Goal: Information Seeking & Learning: Learn about a topic

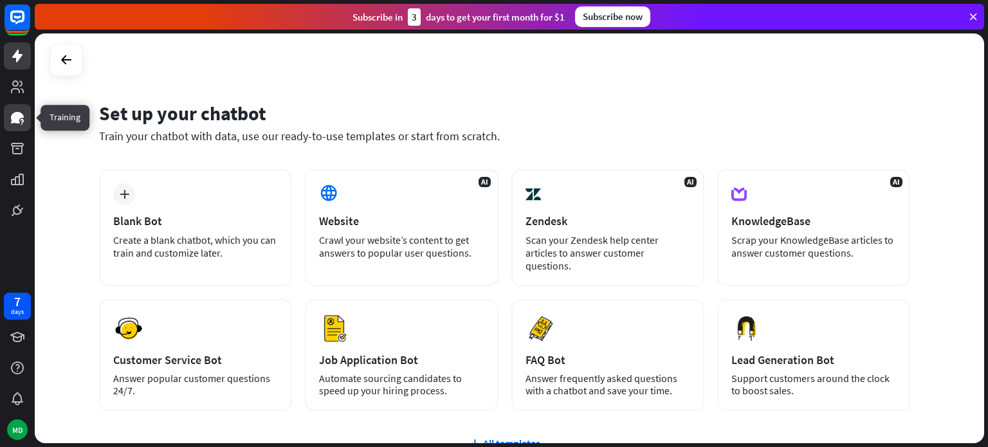
click at [20, 120] on icon at bounding box center [17, 117] width 15 height 15
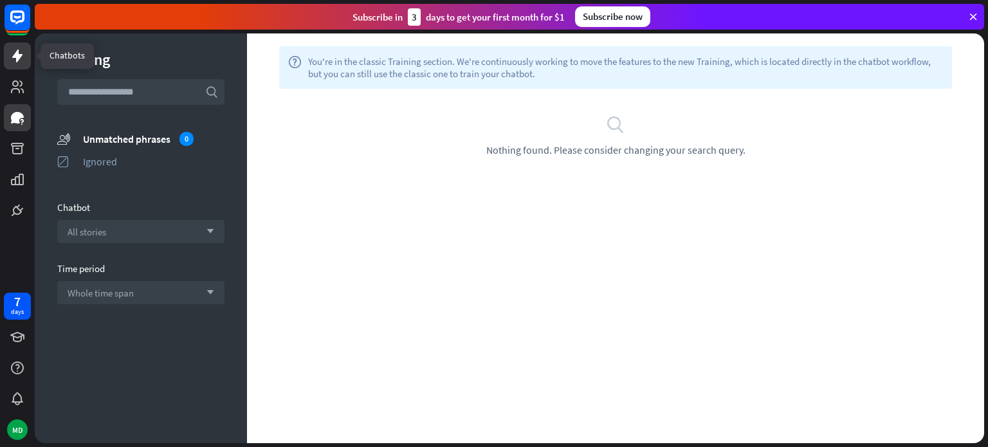
click at [13, 53] on icon at bounding box center [17, 55] width 15 height 15
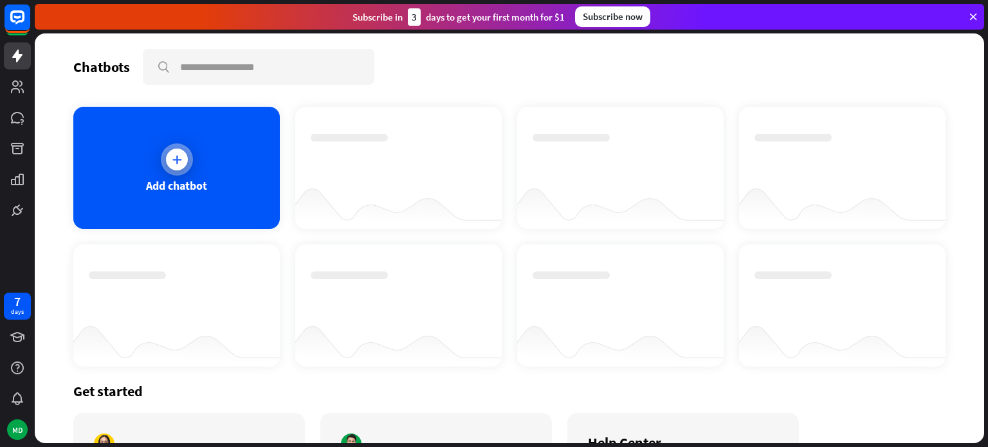
click at [185, 173] on div "Add chatbot" at bounding box center [176, 168] width 206 height 122
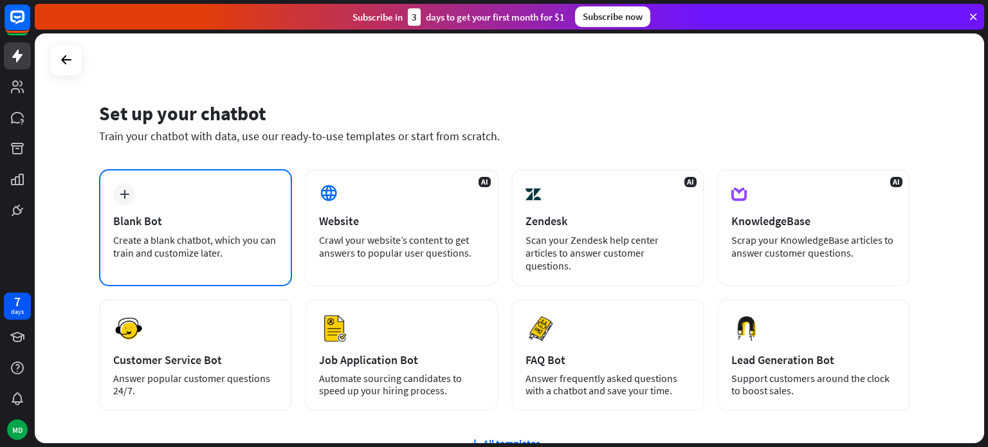
click at [159, 208] on div "plus Blank Bot Create a blank chatbot, which you can train and customize later." at bounding box center [195, 227] width 193 height 117
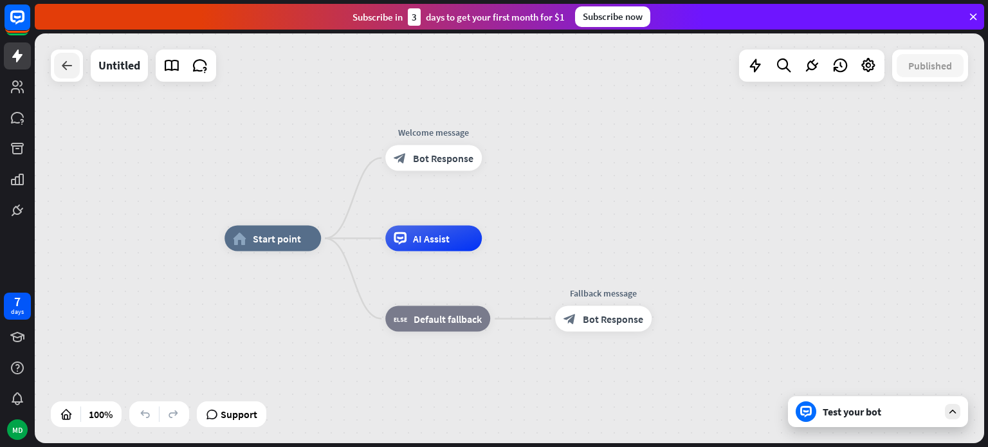
click at [66, 73] on div at bounding box center [67, 66] width 26 height 26
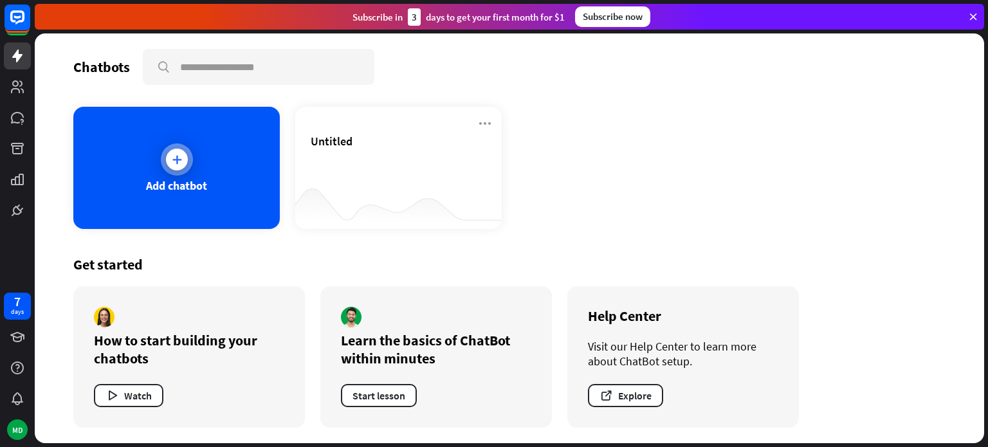
click at [191, 159] on div at bounding box center [177, 159] width 32 height 32
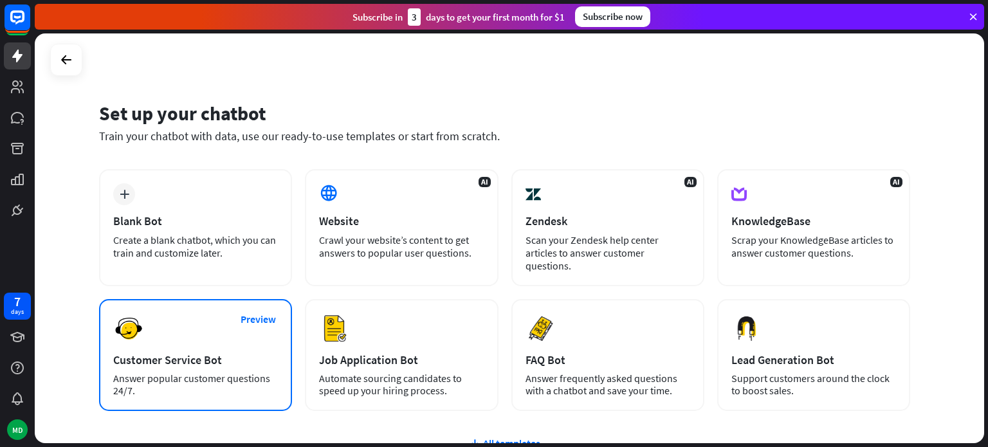
click at [170, 331] on div "Preview Customer Service Bot Answer popular customer questions 24/7." at bounding box center [195, 355] width 193 height 112
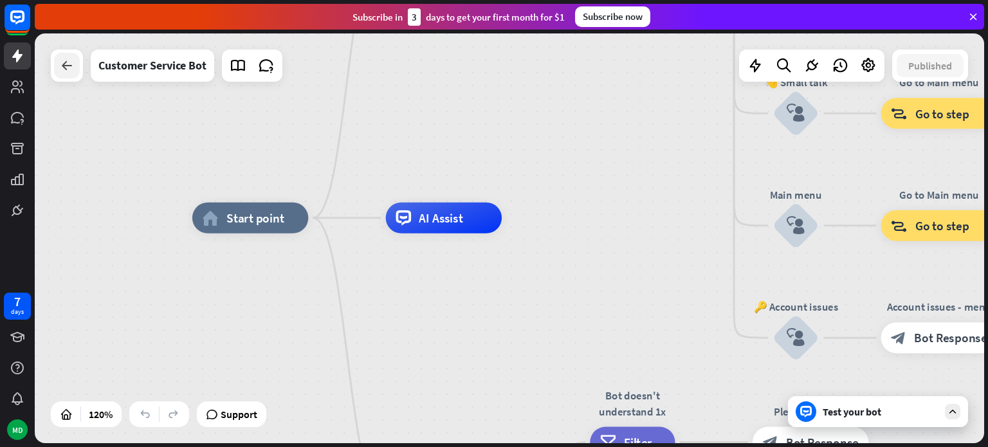
click at [67, 66] on icon at bounding box center [66, 65] width 15 height 15
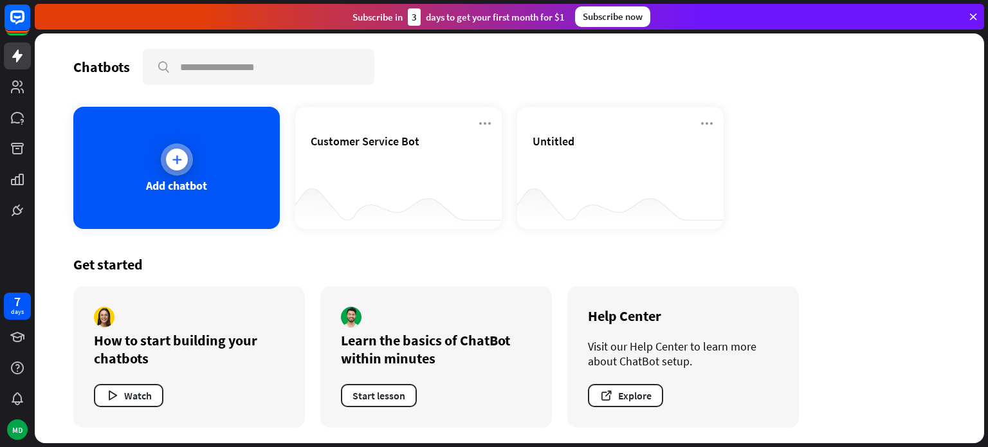
click at [173, 154] on icon at bounding box center [176, 159] width 13 height 13
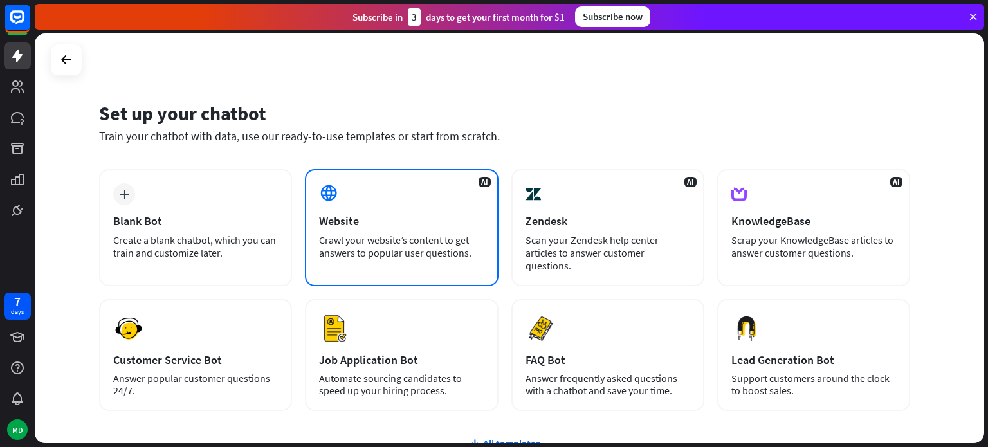
click at [413, 210] on div "AI Website Crawl your website’s content to get answers to popular user question…" at bounding box center [401, 227] width 193 height 117
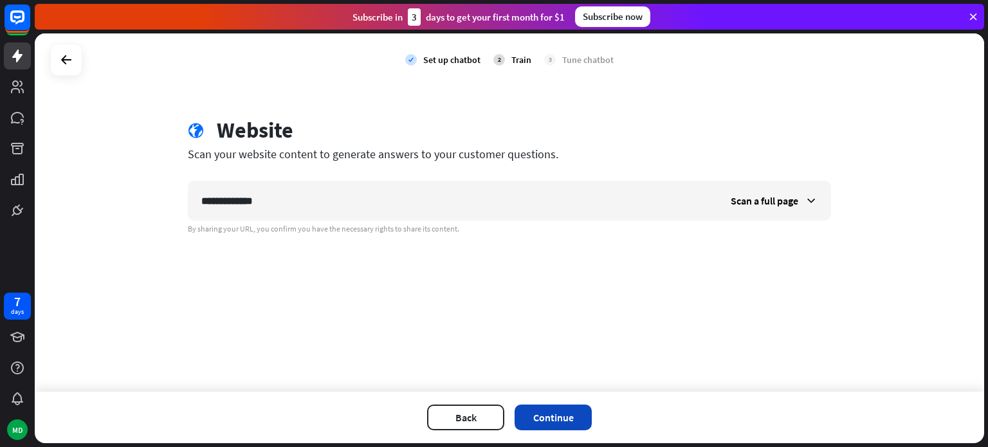
type input "**********"
click at [556, 425] on button "Continue" at bounding box center [552, 418] width 77 height 26
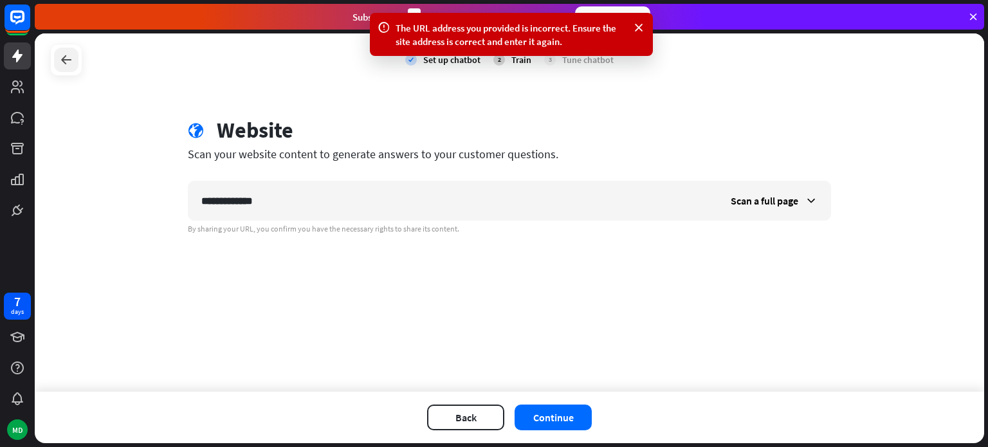
click at [69, 64] on icon at bounding box center [66, 59] width 15 height 15
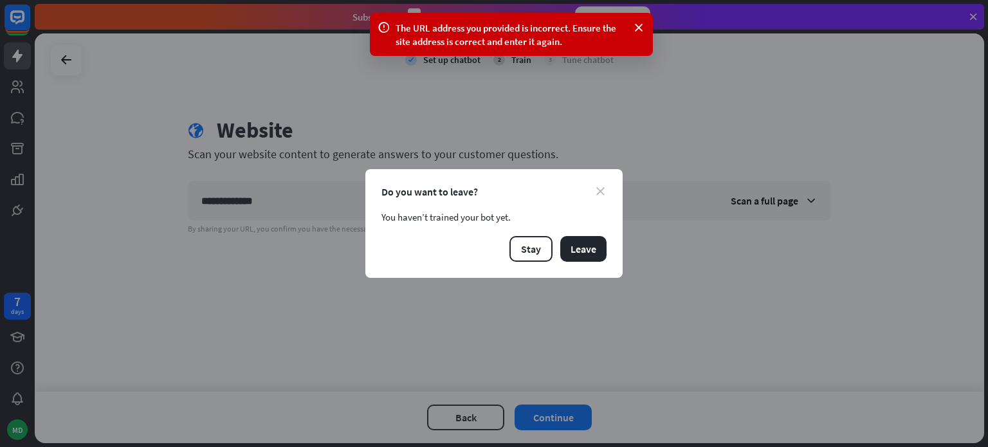
click at [603, 192] on icon "close" at bounding box center [600, 191] width 8 height 8
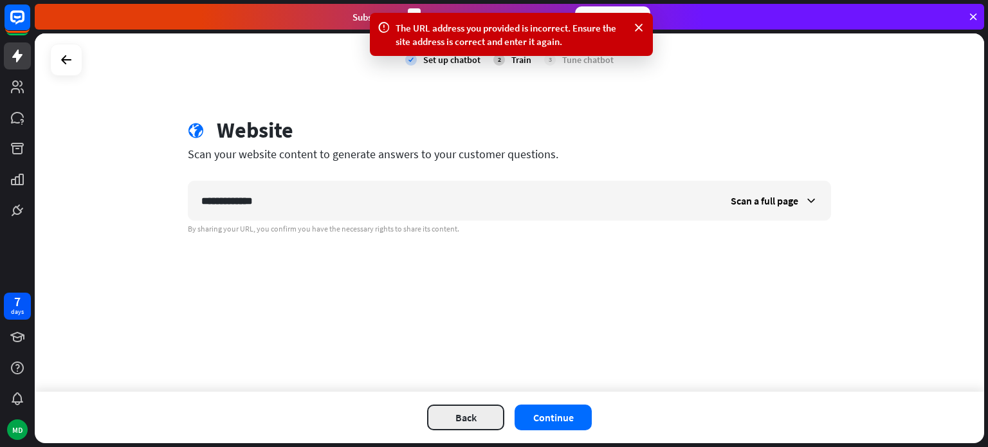
click at [448, 423] on button "Back" at bounding box center [465, 418] width 77 height 26
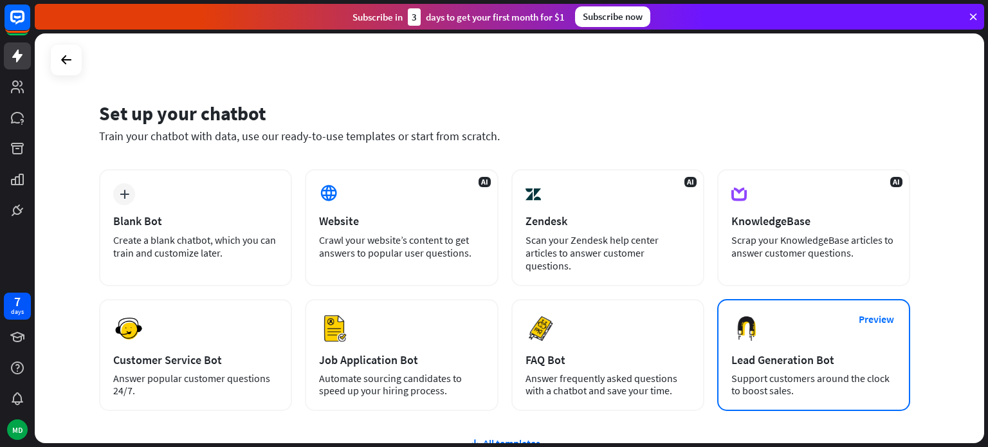
click at [805, 299] on div "Preview Lead Generation Bot Support customers around the clock to boost sales." at bounding box center [813, 355] width 193 height 112
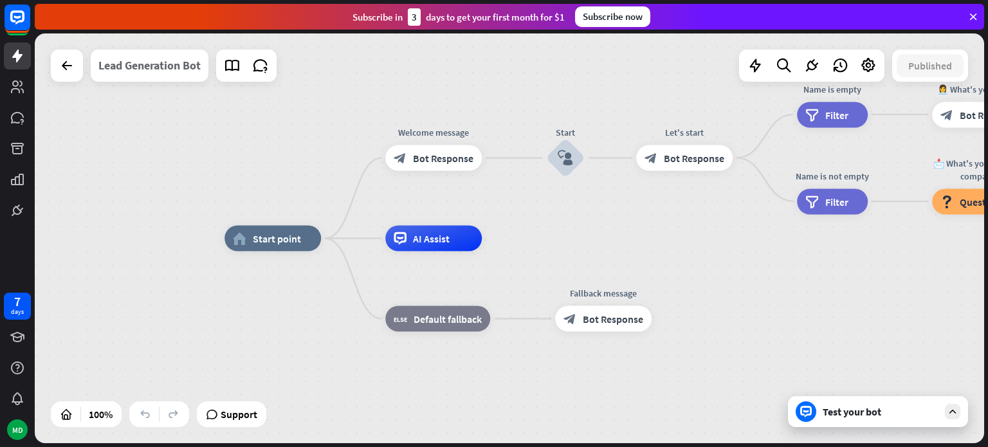
click at [156, 71] on div "Lead Generation Bot" at bounding box center [149, 66] width 102 height 32
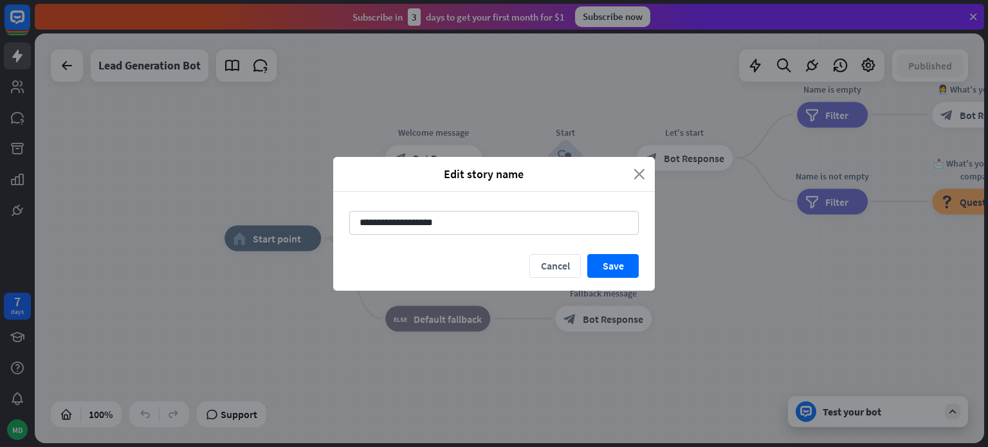
click at [635, 178] on icon "close" at bounding box center [639, 174] width 12 height 15
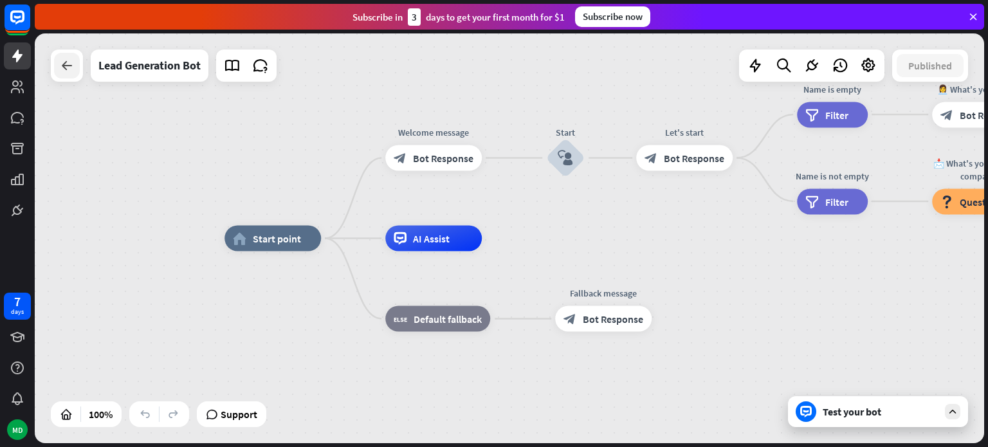
click at [62, 69] on icon at bounding box center [66, 65] width 15 height 15
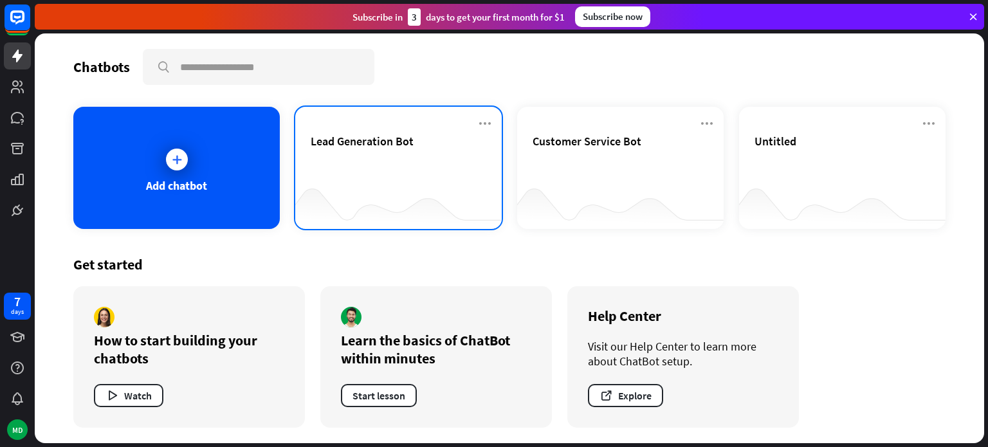
click at [376, 161] on div "Lead Generation Bot" at bounding box center [399, 156] width 176 height 45
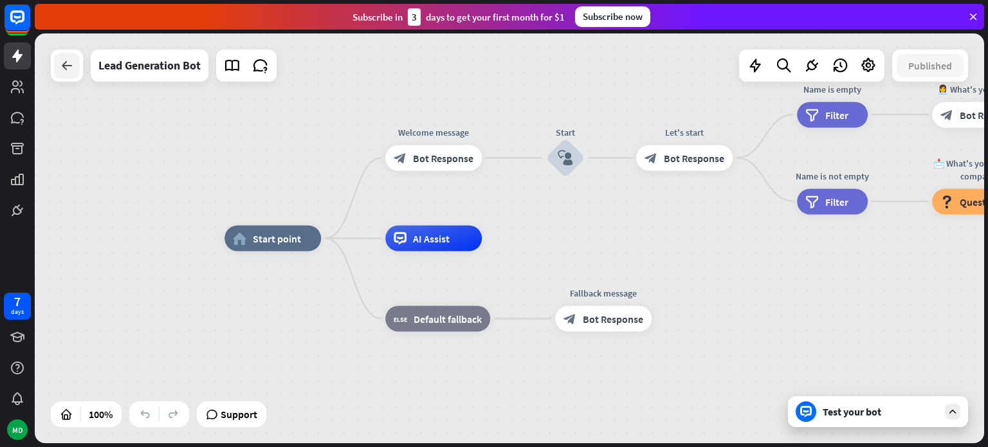
click at [69, 66] on icon at bounding box center [66, 65] width 15 height 15
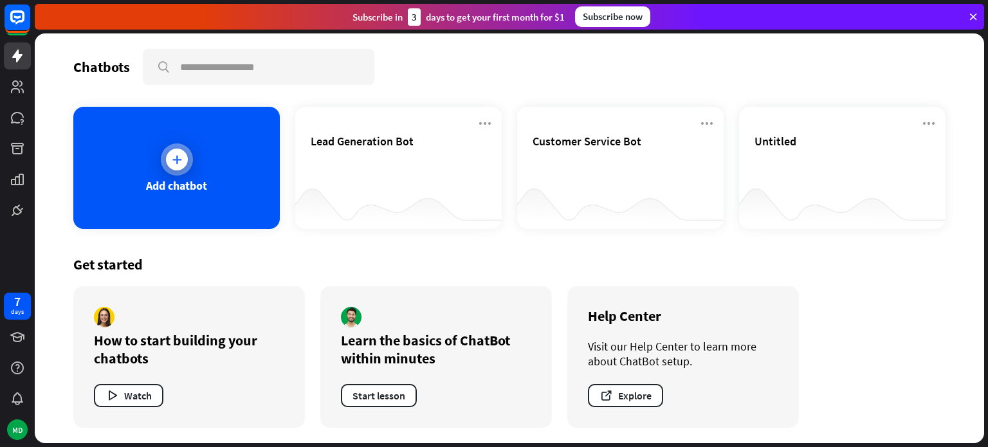
click at [182, 172] on div at bounding box center [177, 159] width 32 height 32
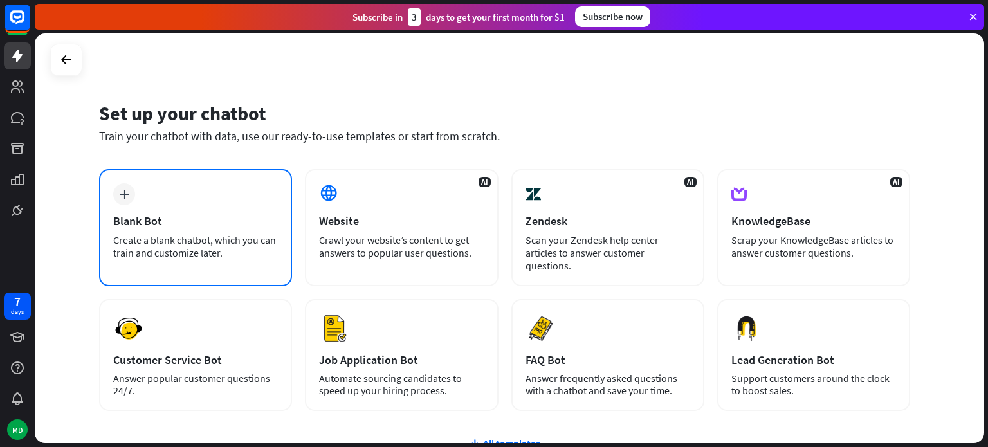
click at [124, 192] on icon "plus" at bounding box center [125, 194] width 10 height 9
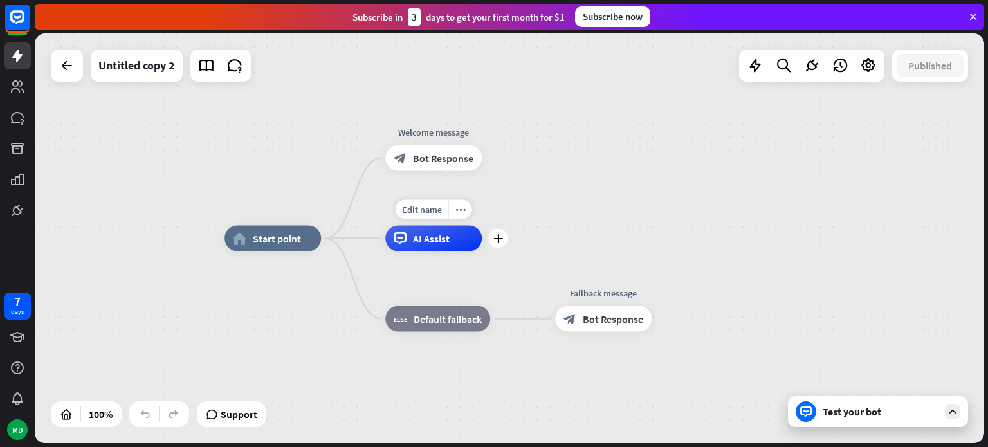
click at [440, 249] on div "AI Assist" at bounding box center [433, 239] width 96 height 26
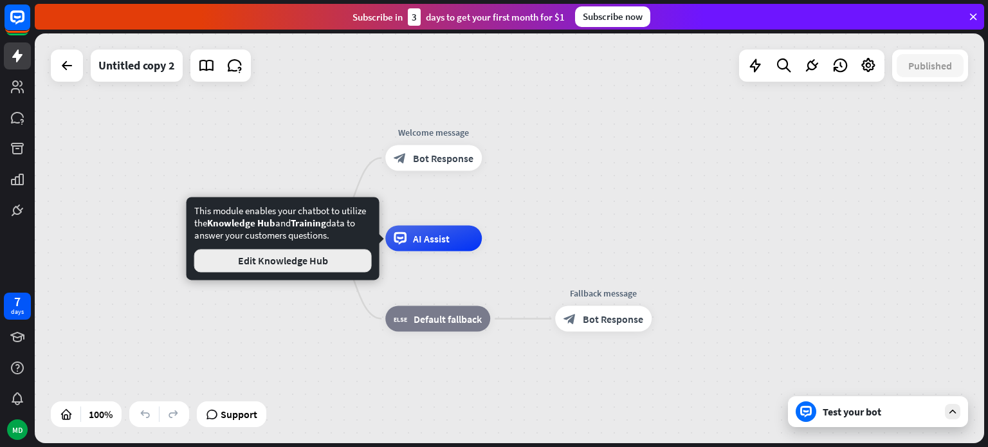
click at [314, 266] on button "Edit Knowledge Hub" at bounding box center [282, 260] width 177 height 23
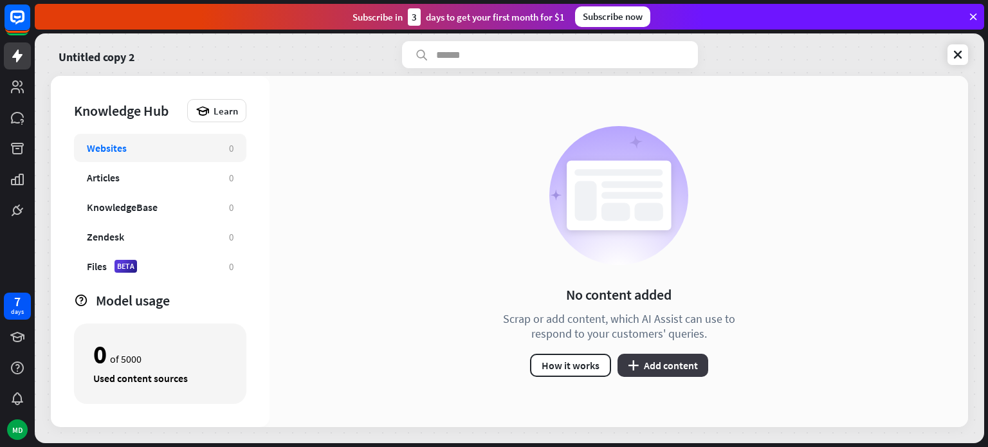
click at [659, 367] on button "plus Add content" at bounding box center [662, 365] width 91 height 23
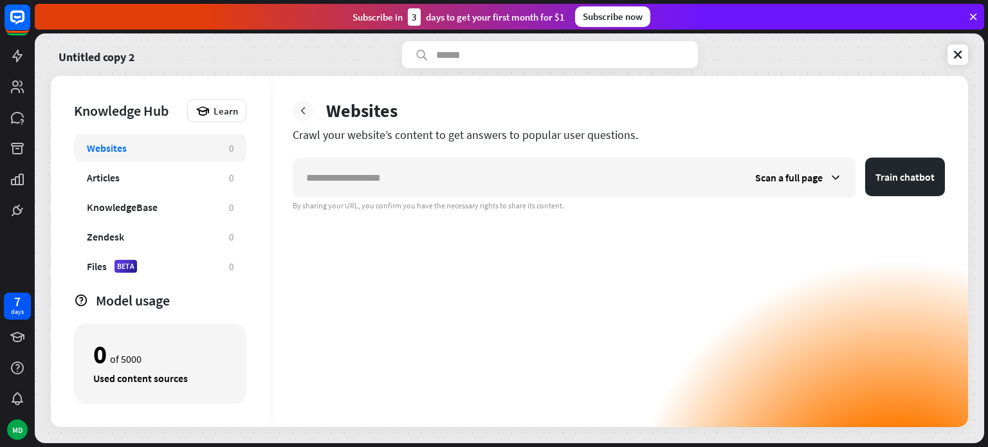
click at [302, 115] on icon at bounding box center [302, 110] width 13 height 13
click at [10, 53] on icon at bounding box center [17, 55] width 15 height 15
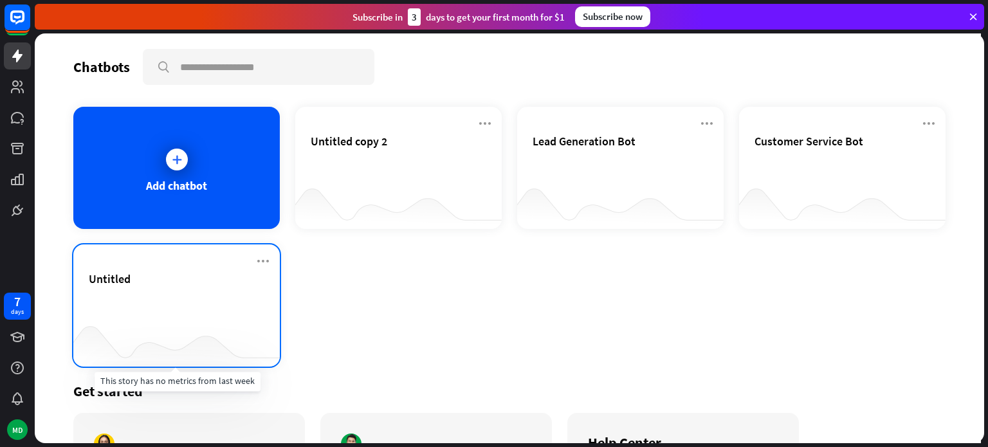
scroll to position [126, 0]
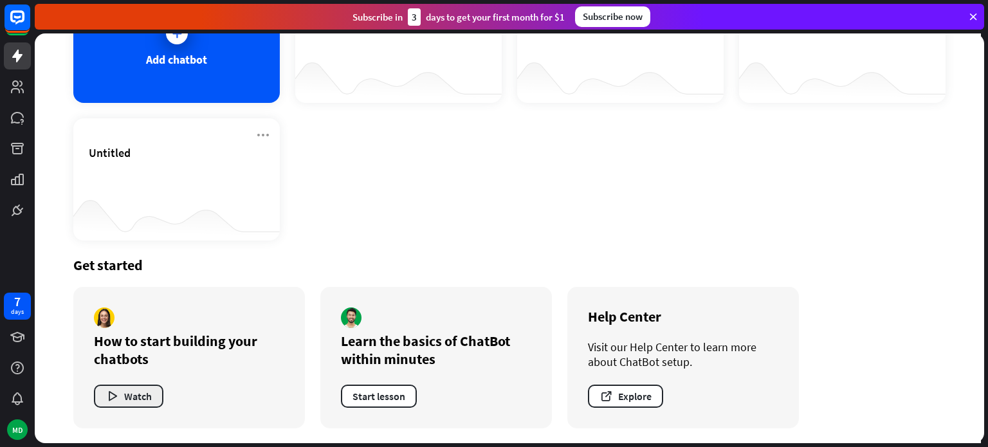
click at [136, 400] on button "Watch" at bounding box center [128, 396] width 69 height 23
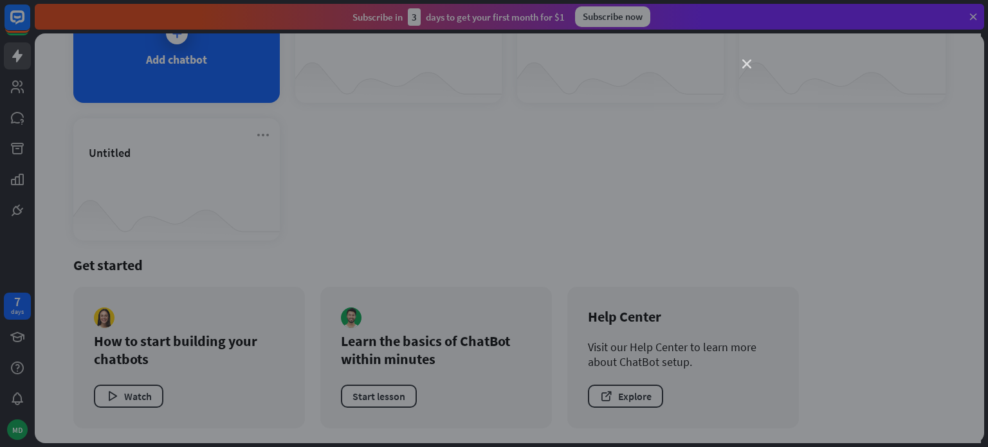
click at [743, 62] on icon "close" at bounding box center [746, 64] width 9 height 9
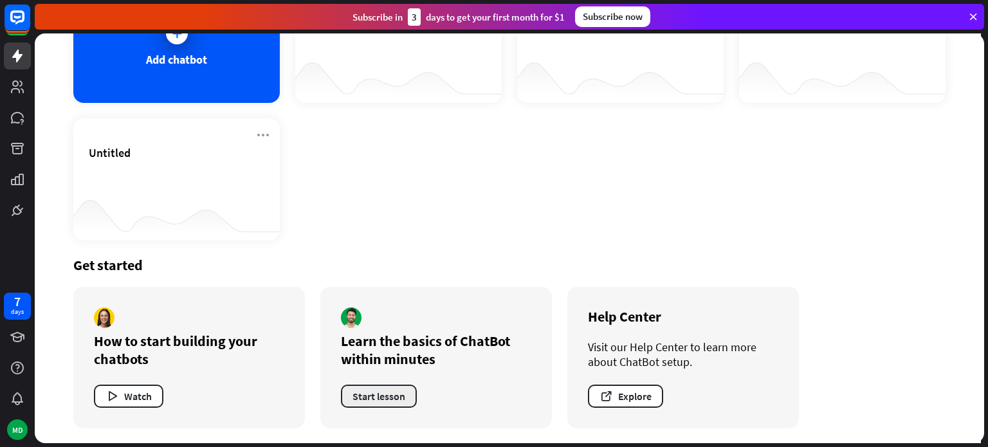
click at [398, 394] on button "Start lesson" at bounding box center [379, 396] width 76 height 23
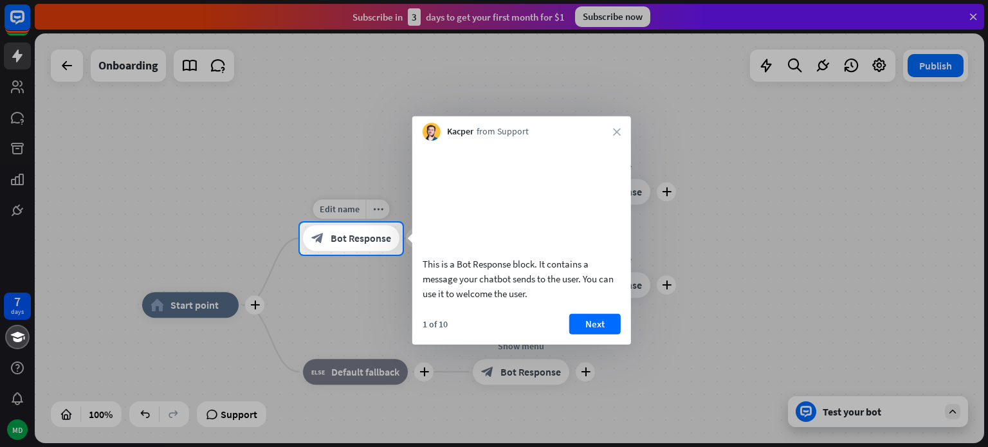
click at [346, 241] on span "Bot Response" at bounding box center [361, 238] width 60 height 13
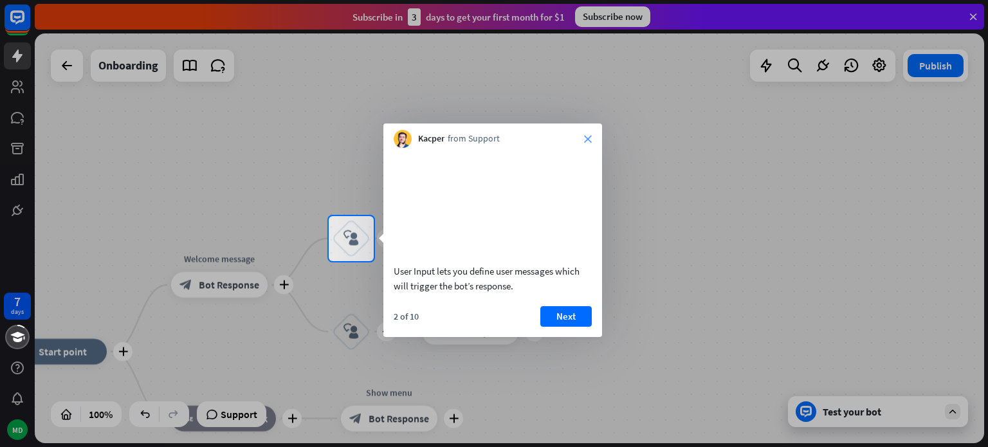
click at [589, 141] on icon "close" at bounding box center [588, 139] width 8 height 8
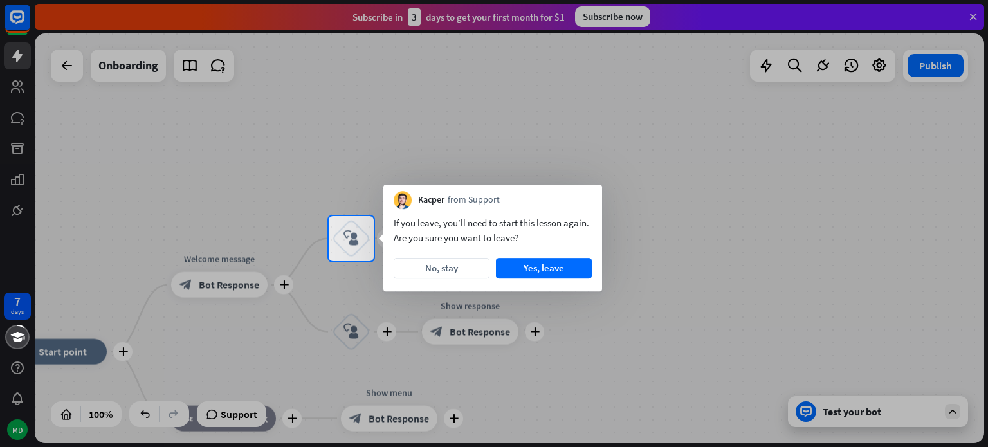
click at [24, 59] on div at bounding box center [494, 108] width 988 height 216
click at [459, 262] on button "No, stay" at bounding box center [442, 268] width 96 height 21
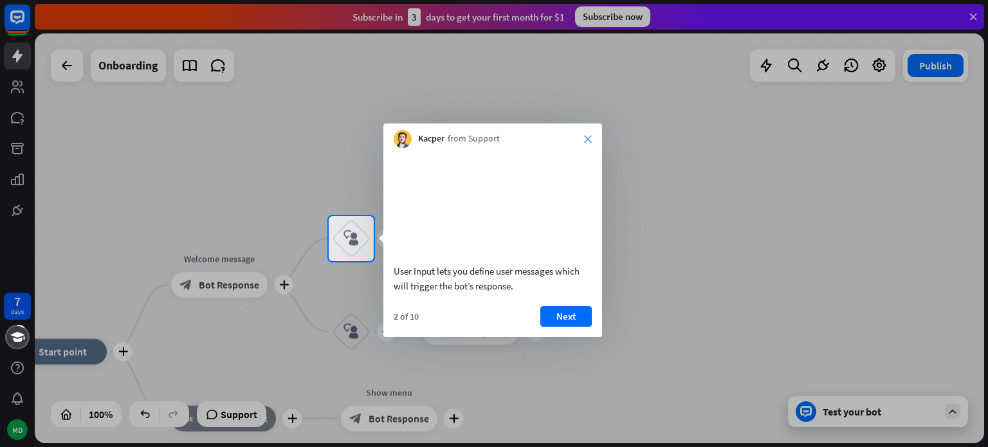
click at [586, 140] on icon "close" at bounding box center [588, 139] width 8 height 8
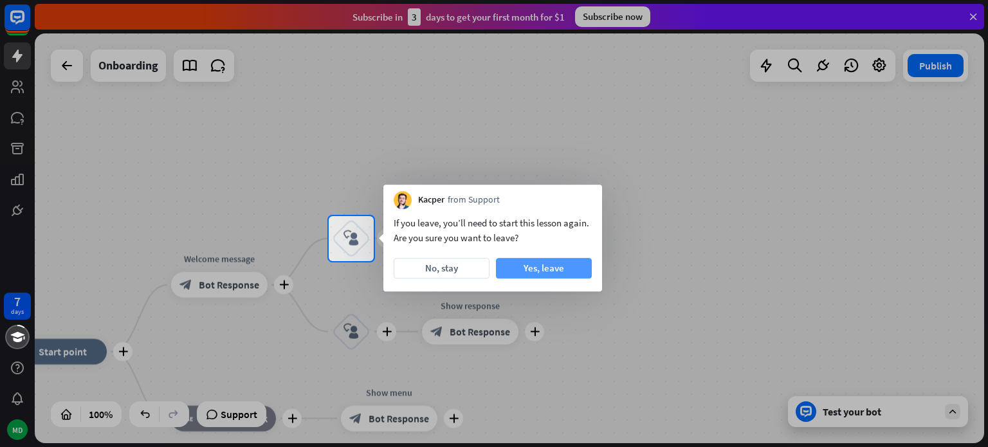
click at [555, 269] on button "Yes, leave" at bounding box center [544, 268] width 96 height 21
